Goal: Information Seeking & Learning: Find specific fact

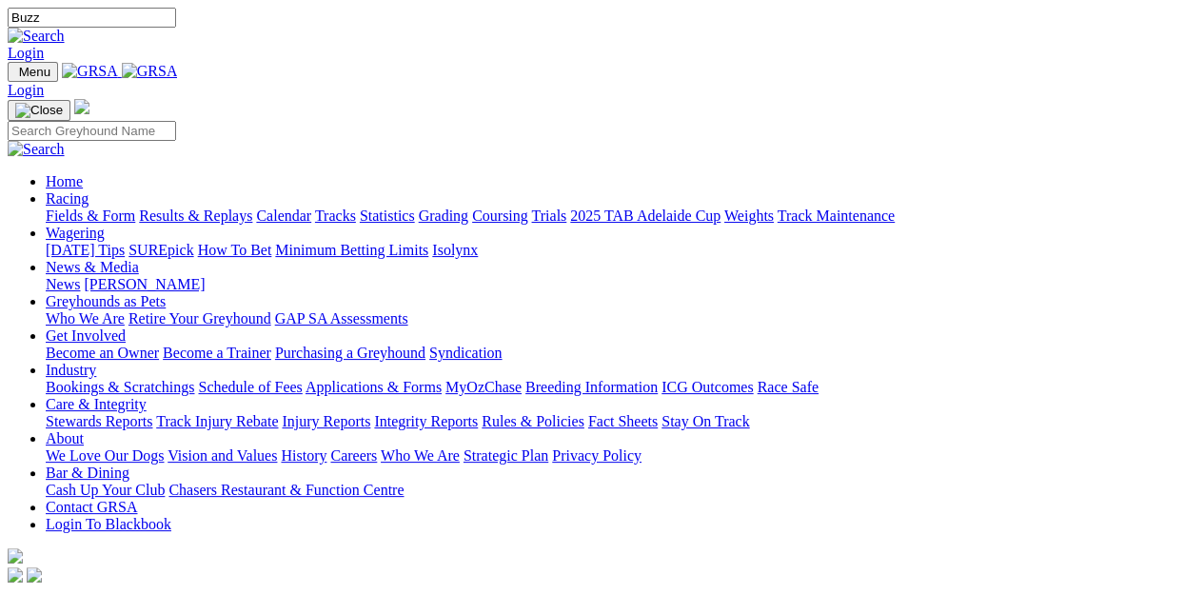
type input "Buzz"
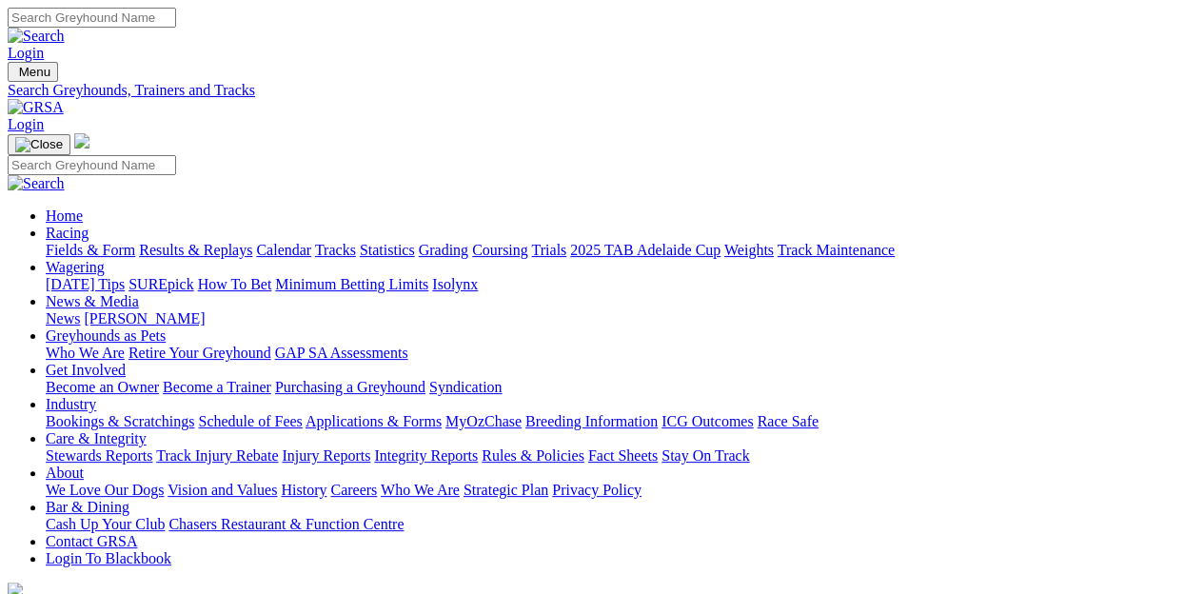
click at [176, 20] on input "Search" at bounding box center [92, 18] width 168 height 20
type input "Buzz the hustler"
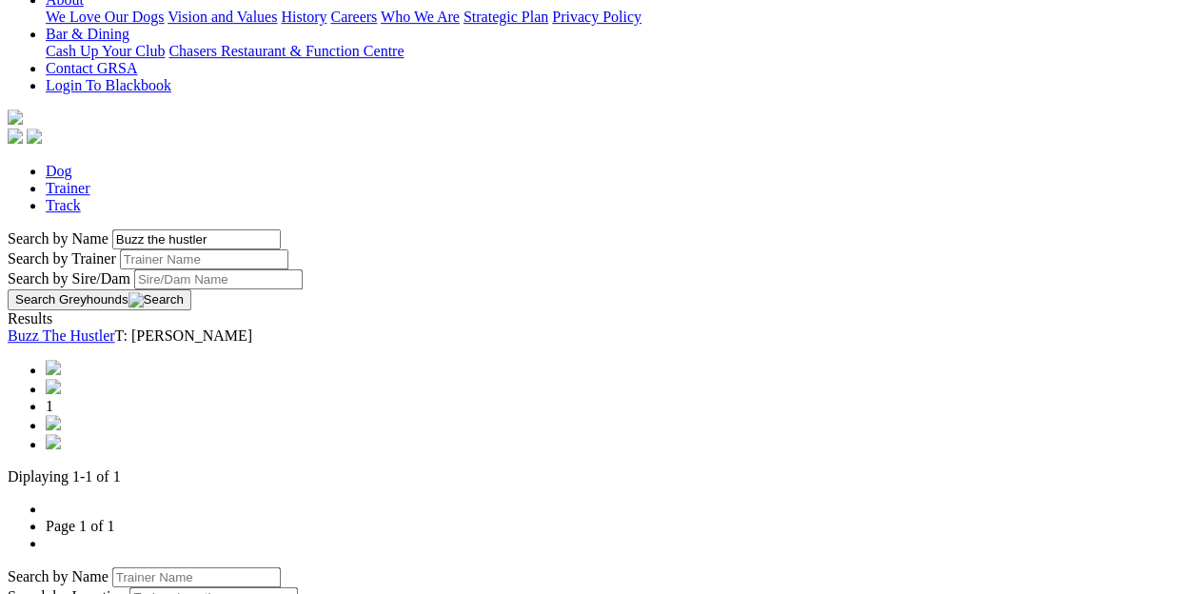
scroll to position [476, 0]
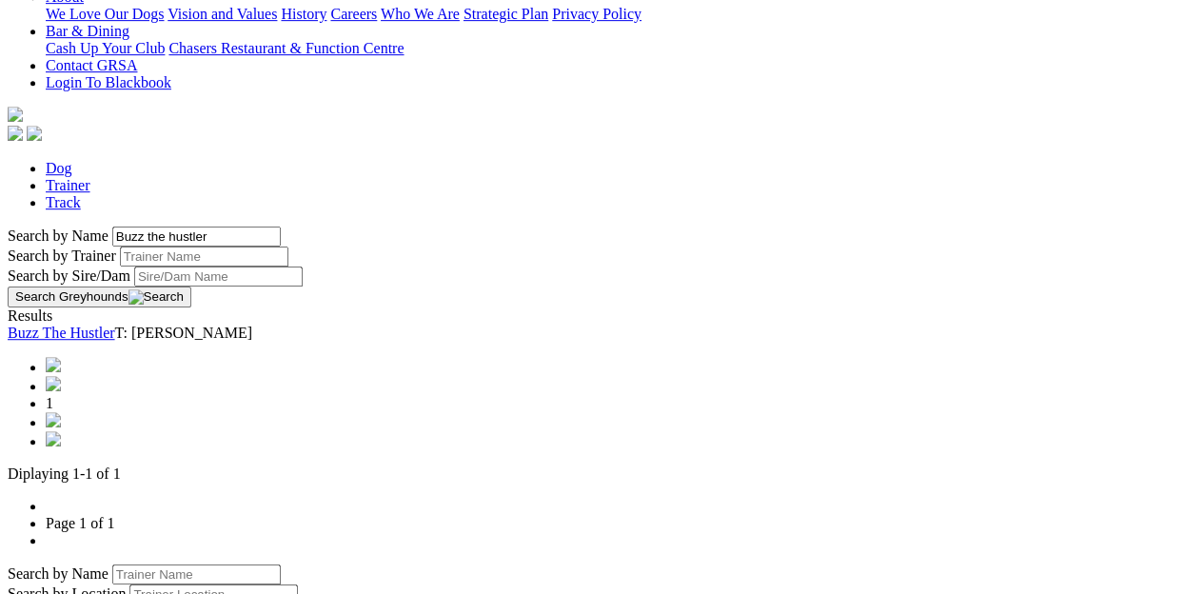
click at [115, 324] on link "Buzz The Hustler" at bounding box center [62, 332] width 108 height 16
